Goal: Information Seeking & Learning: Learn about a topic

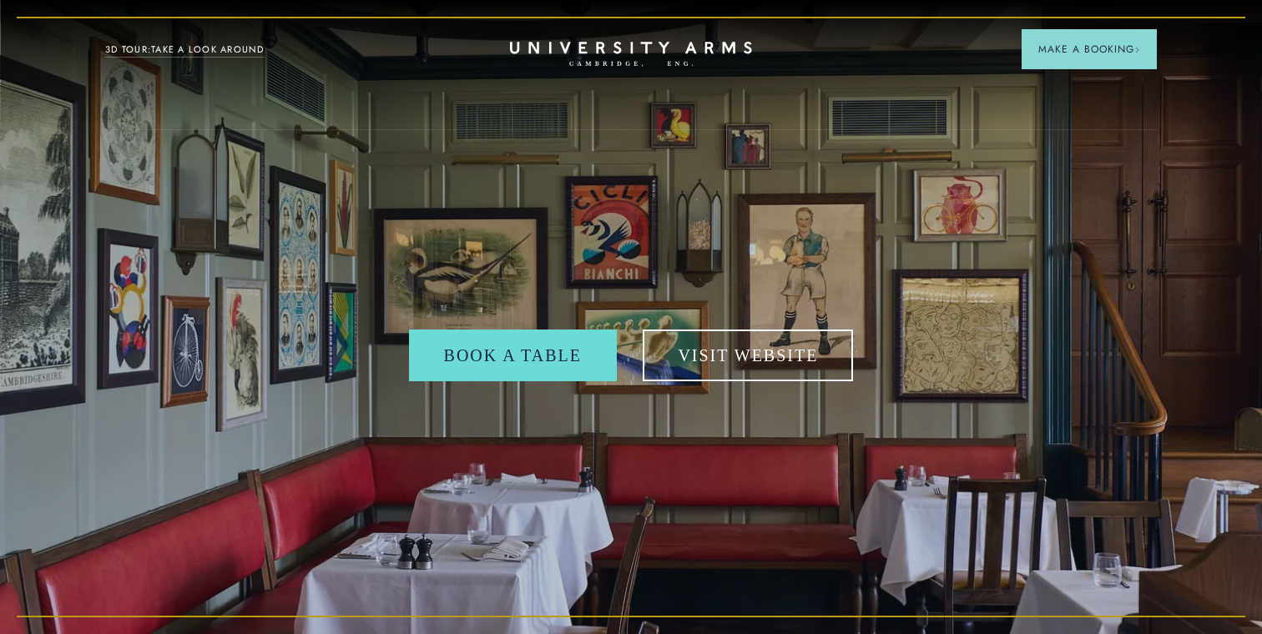
scroll to position [26, 0]
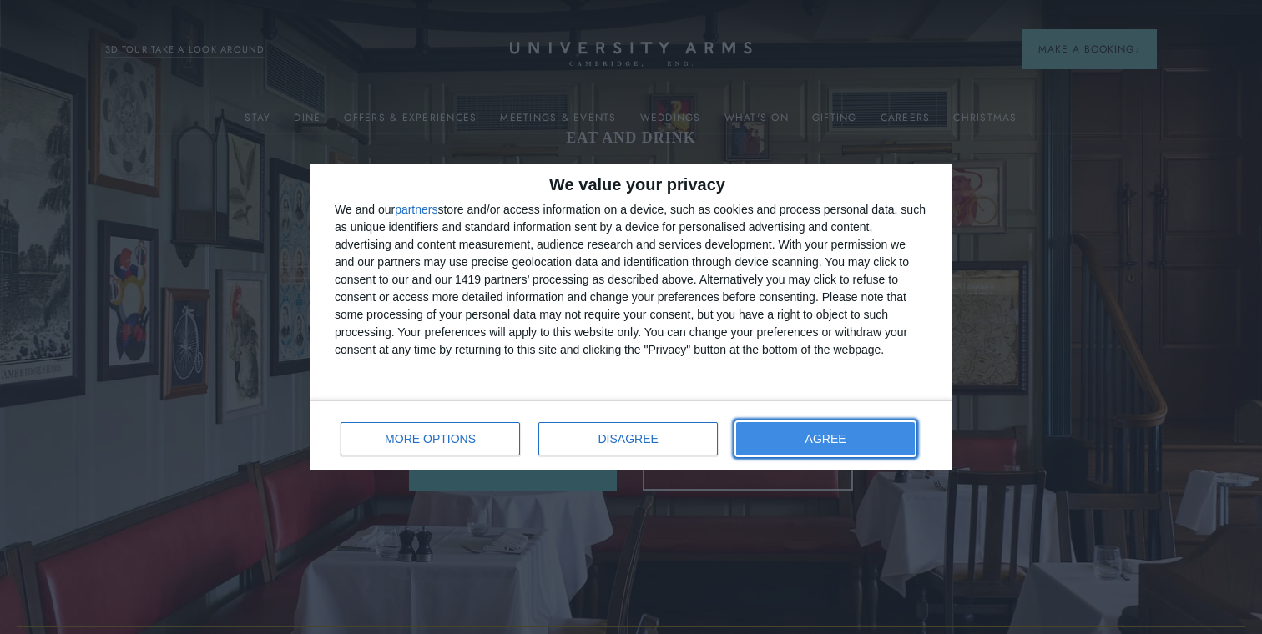
click at [795, 446] on button "AGREE" at bounding box center [825, 438] width 179 height 33
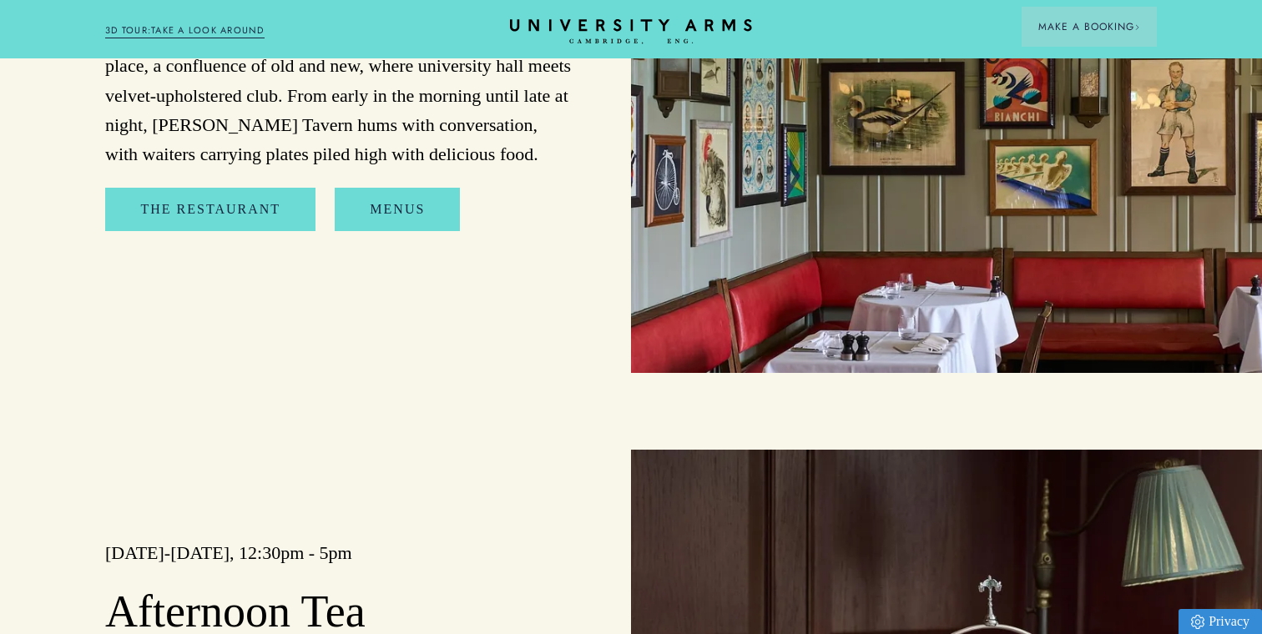
scroll to position [1803, 0]
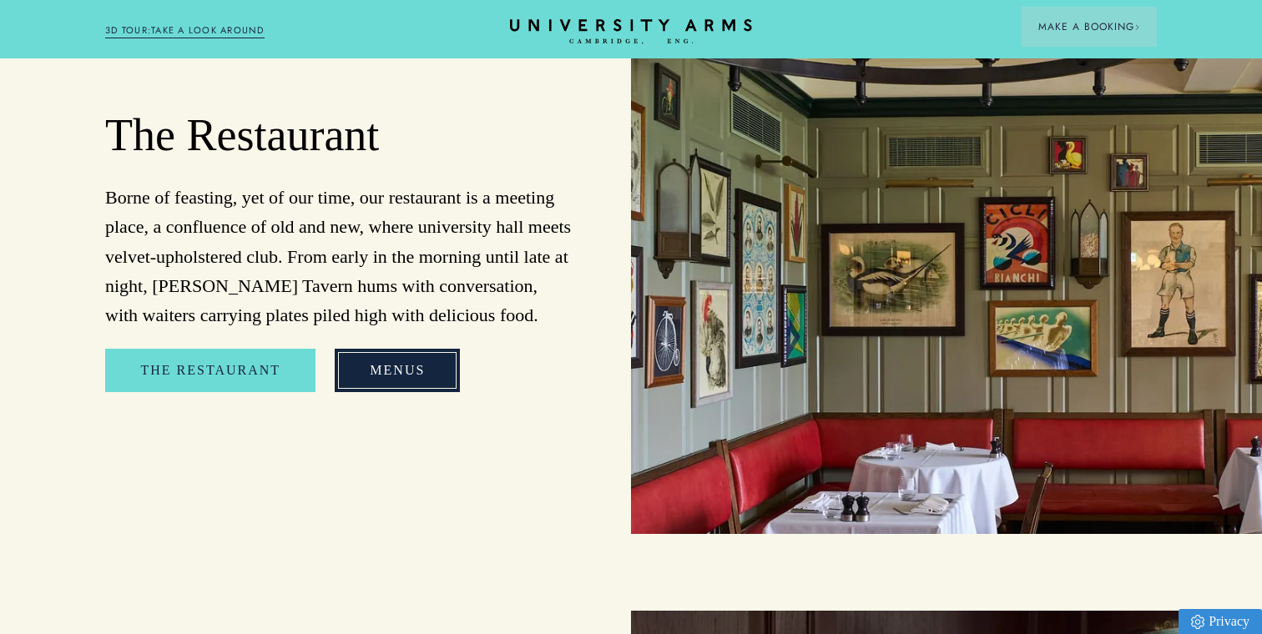
click at [358, 349] on link "Menus" at bounding box center [397, 370] width 125 height 43
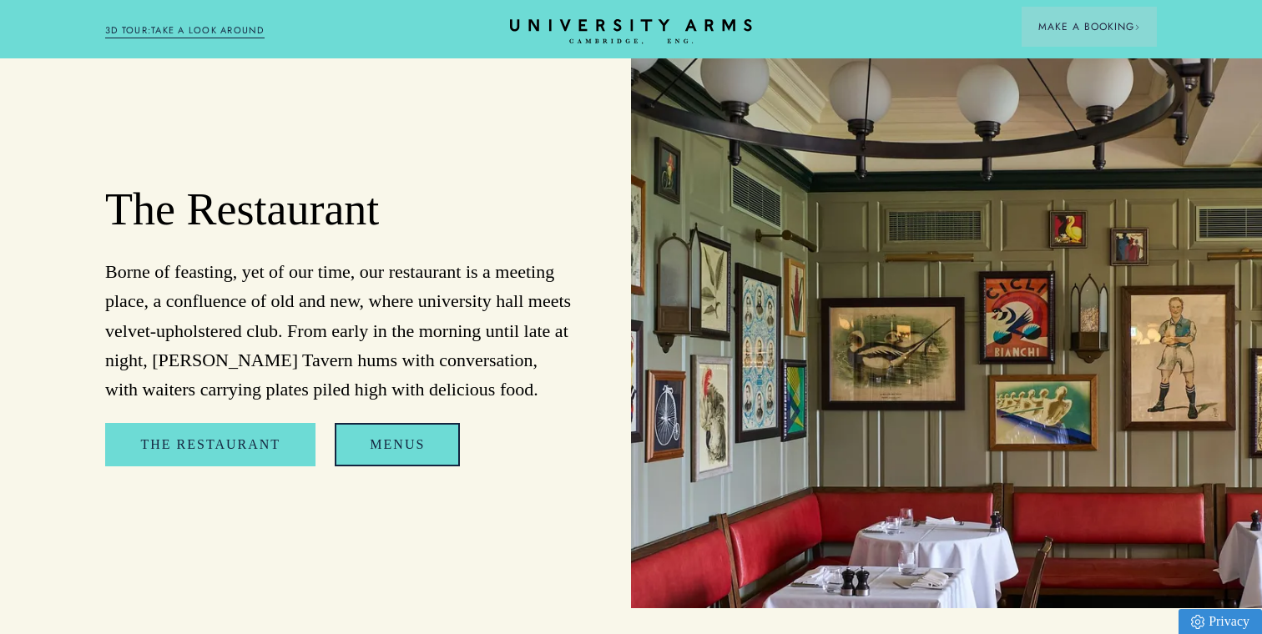
scroll to position [1701, 0]
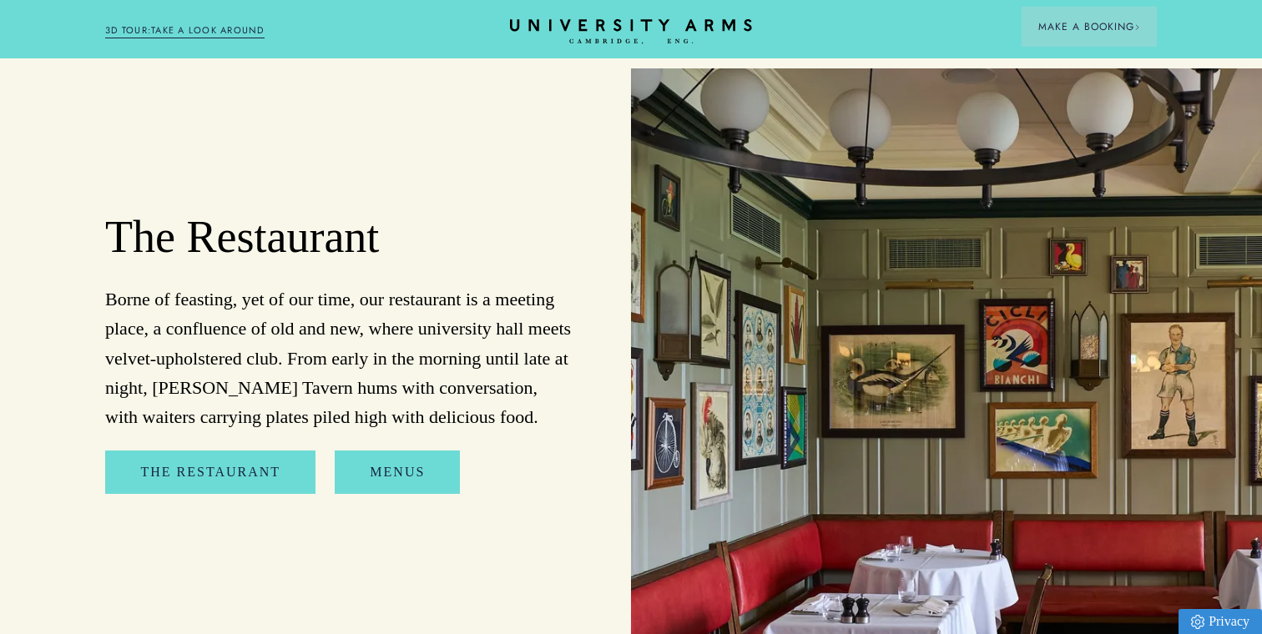
click at [436, 285] on p "Borne of feasting, yet of our time, our restaurant is a meeting place, a conflu…" at bounding box center [339, 358] width 468 height 147
click at [436, 288] on p "Borne of feasting, yet of our time, our restaurant is a meeting place, a conflu…" at bounding box center [339, 358] width 468 height 147
click at [420, 300] on p "Borne of feasting, yet of our time, our restaurant is a meeting place, a conflu…" at bounding box center [339, 358] width 468 height 147
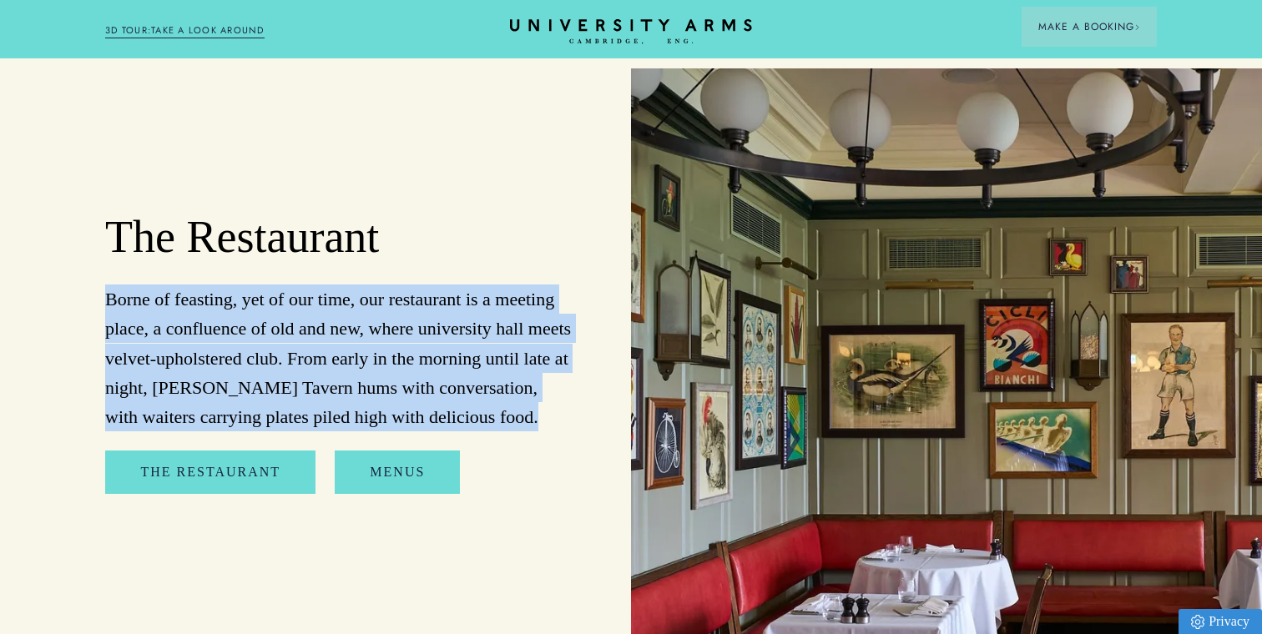
click at [420, 300] on p "Borne of feasting, yet of our time, our restaurant is a meeting place, a conflu…" at bounding box center [339, 358] width 468 height 147
click at [507, 412] on div "The Restaurant Borne of feasting, yet of our time, our restaurant is a meeting …" at bounding box center [315, 352] width 631 height 568
